Goal: Use online tool/utility: Utilize a website feature to perform a specific function

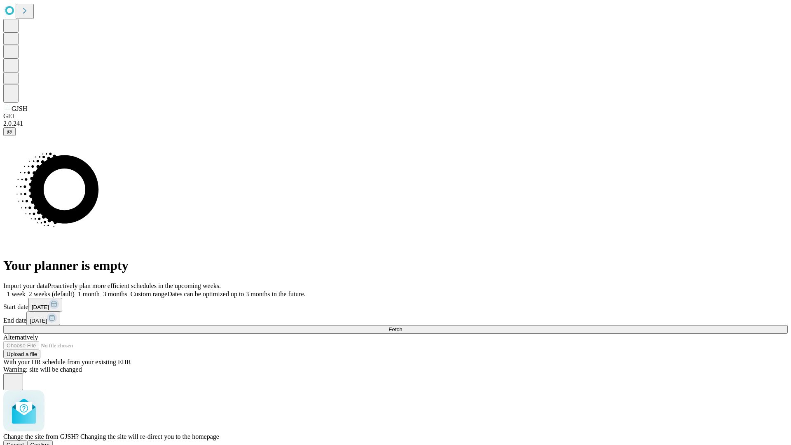
click at [50, 441] on span "Confirm" at bounding box center [39, 444] width 19 height 6
click at [26, 290] on label "1 week" at bounding box center [14, 293] width 22 height 7
click at [402, 326] on span "Fetch" at bounding box center [395, 329] width 14 height 6
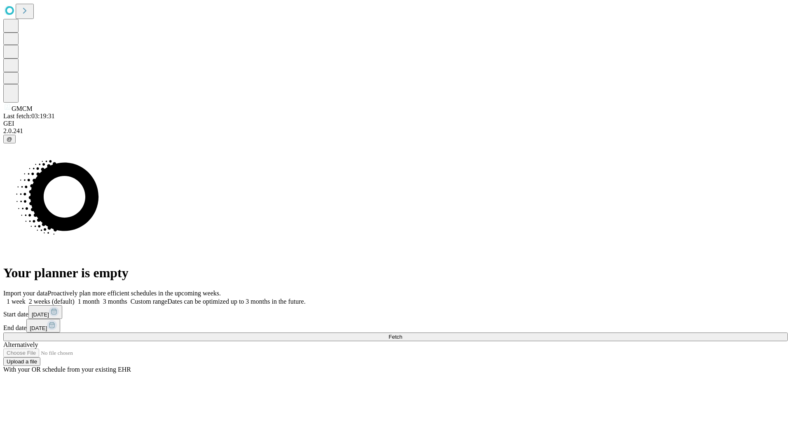
click at [26, 298] on label "1 week" at bounding box center [14, 301] width 22 height 7
click at [402, 334] on span "Fetch" at bounding box center [395, 337] width 14 height 6
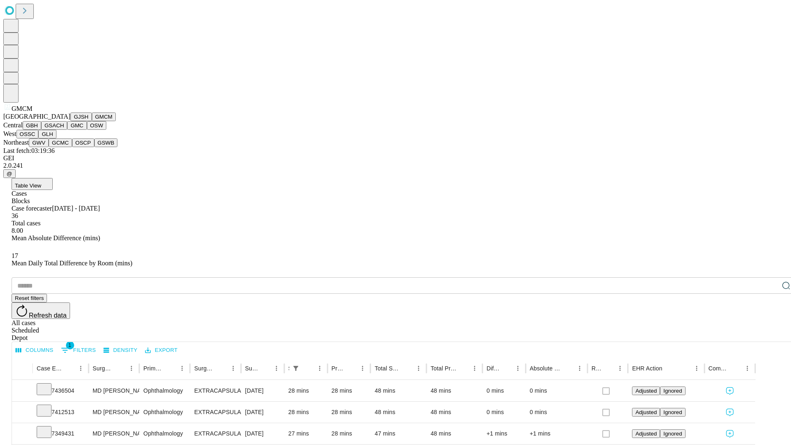
click at [41, 130] on button "GBH" at bounding box center [32, 125] width 19 height 9
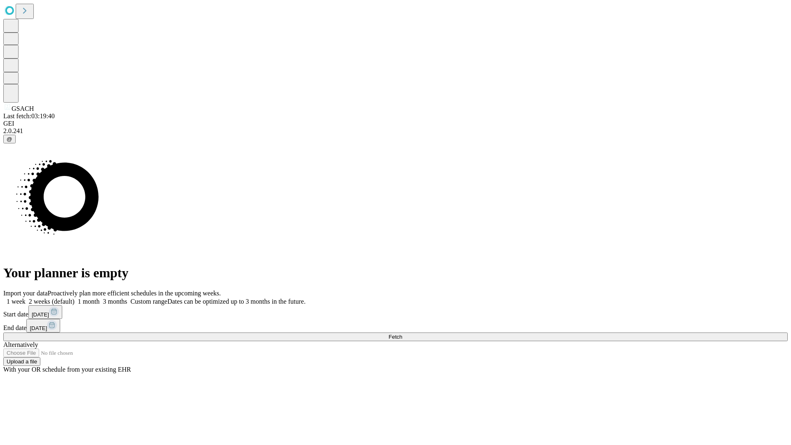
click at [26, 298] on label "1 week" at bounding box center [14, 301] width 22 height 7
click at [402, 334] on span "Fetch" at bounding box center [395, 337] width 14 height 6
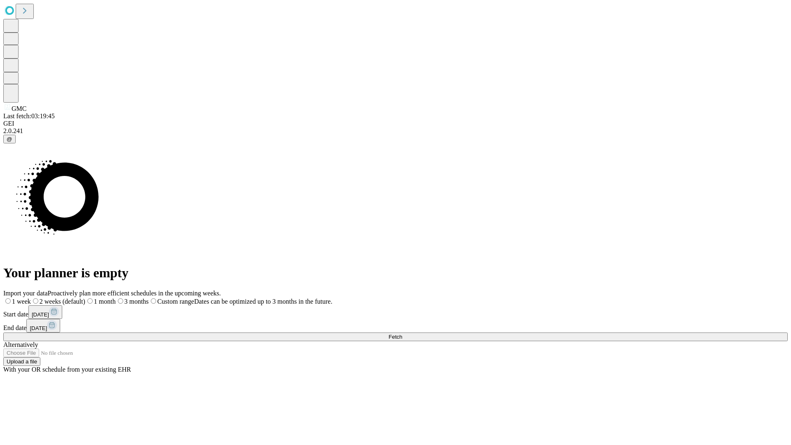
click at [31, 298] on label "1 week" at bounding box center [17, 301] width 28 height 7
click at [402, 334] on span "Fetch" at bounding box center [395, 337] width 14 height 6
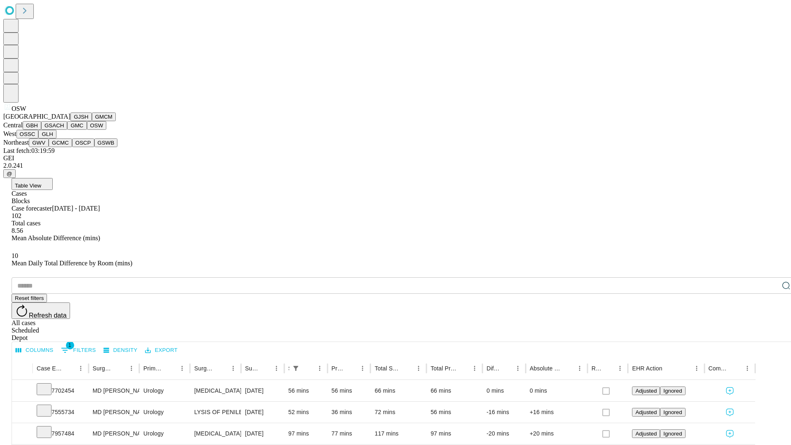
click at [39, 138] on button "OSSC" at bounding box center [27, 134] width 22 height 9
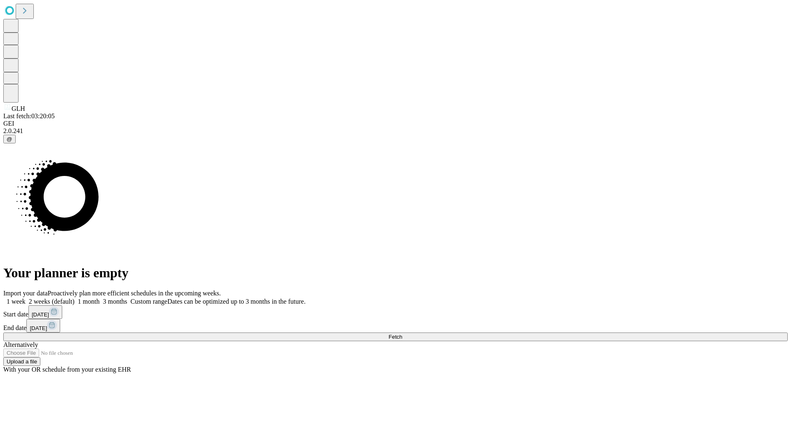
click at [402, 334] on span "Fetch" at bounding box center [395, 337] width 14 height 6
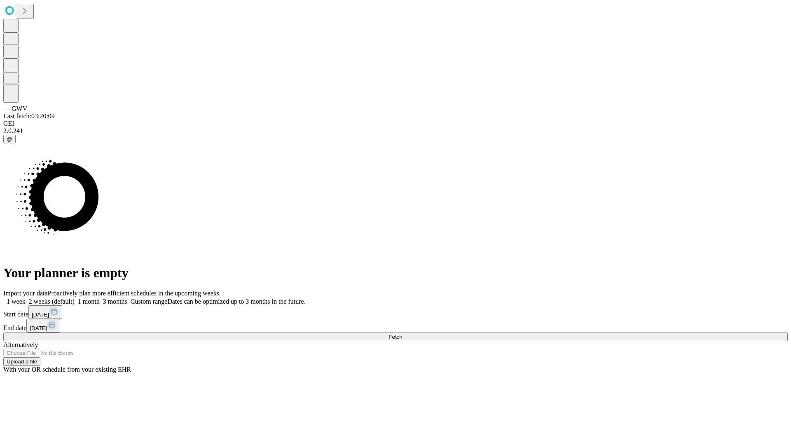
click at [26, 298] on label "1 week" at bounding box center [14, 301] width 22 height 7
click at [402, 334] on span "Fetch" at bounding box center [395, 337] width 14 height 6
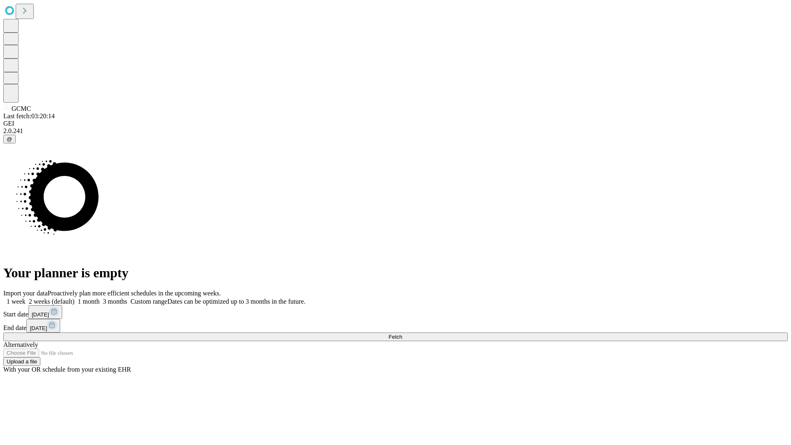
click at [26, 298] on label "1 week" at bounding box center [14, 301] width 22 height 7
click at [402, 334] on span "Fetch" at bounding box center [395, 337] width 14 height 6
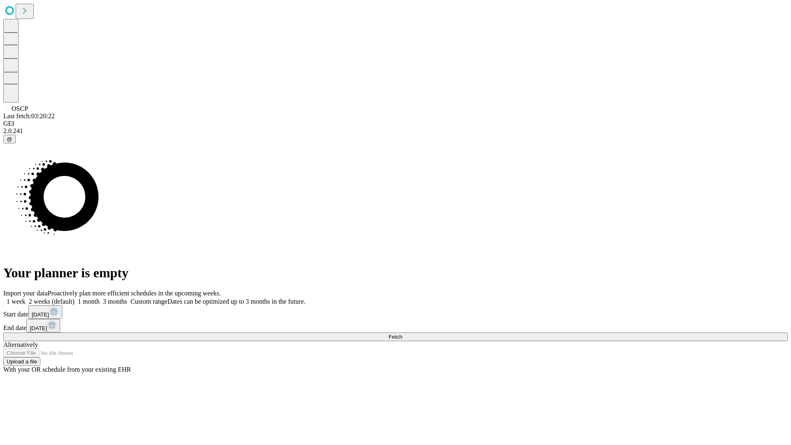
click at [402, 334] on span "Fetch" at bounding box center [395, 337] width 14 height 6
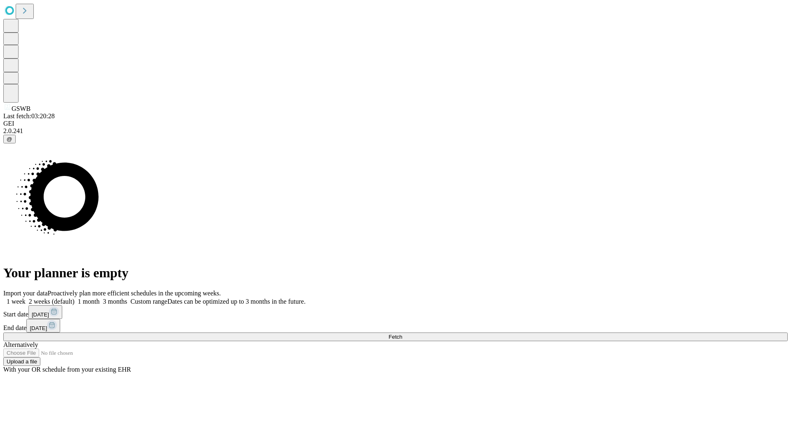
click at [26, 298] on label "1 week" at bounding box center [14, 301] width 22 height 7
click at [402, 334] on span "Fetch" at bounding box center [395, 337] width 14 height 6
